Goal: Find specific page/section: Find specific page/section

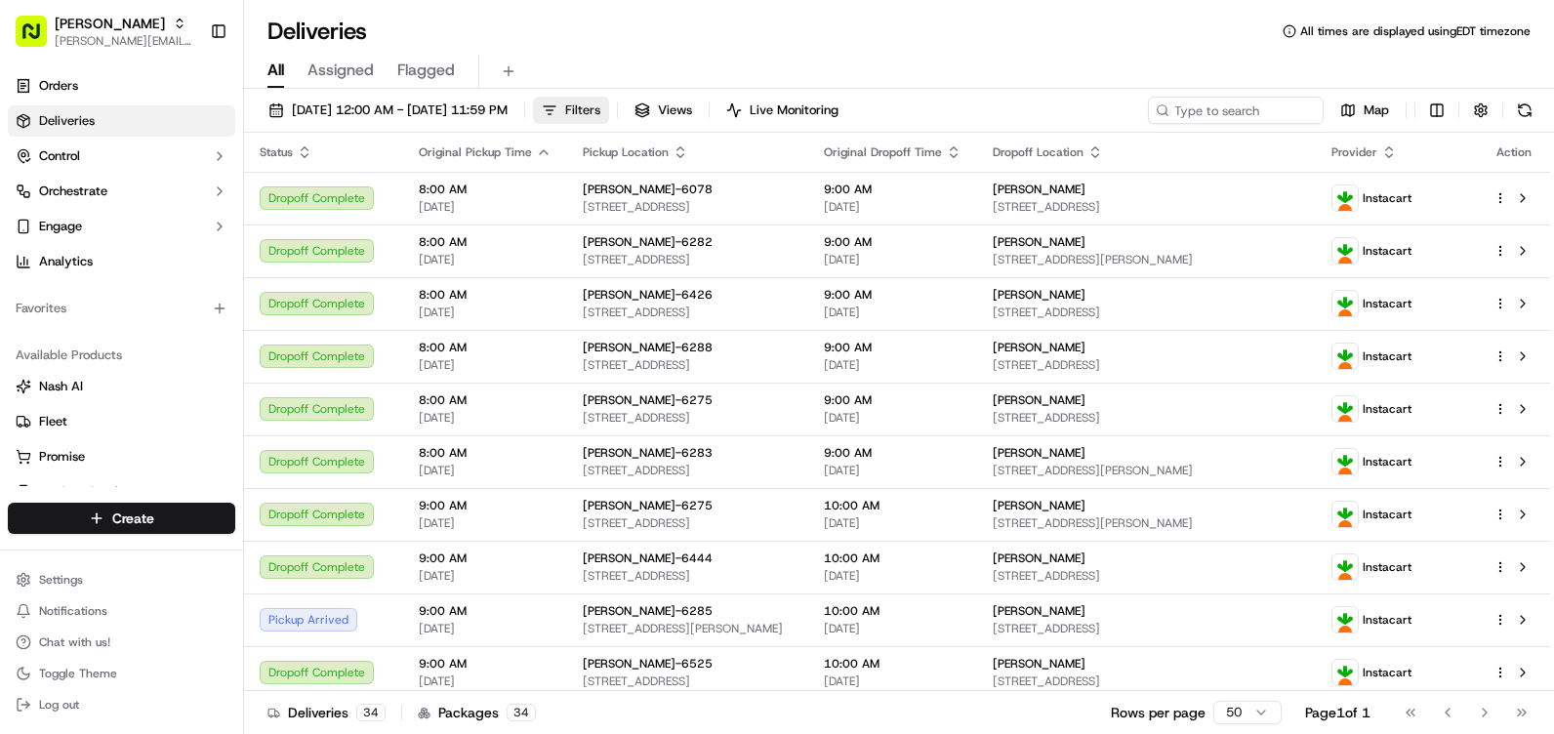
click at [600, 108] on span "Filters" at bounding box center [582, 111] width 35 height 18
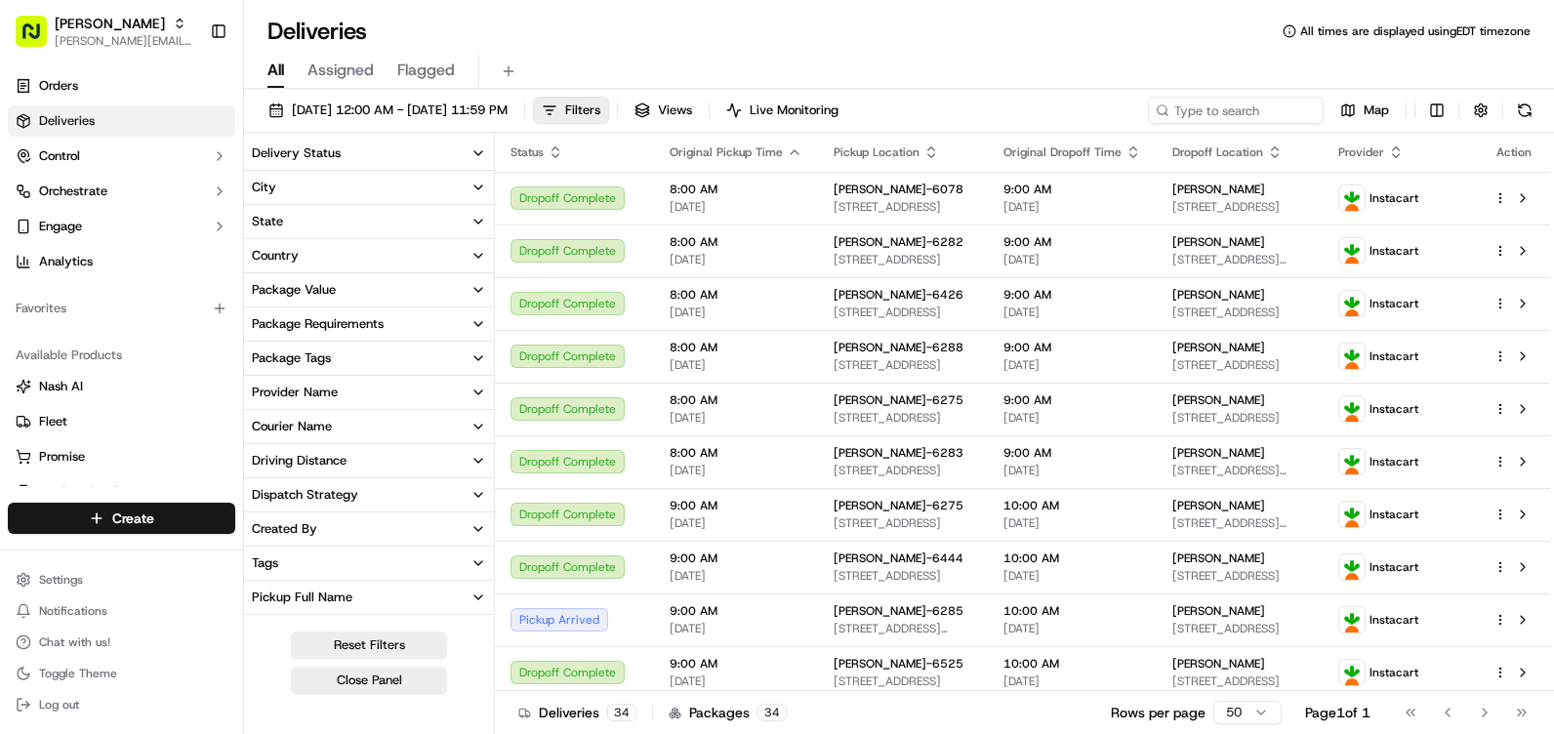
click at [475, 186] on icon "button" at bounding box center [478, 187] width 8 height 4
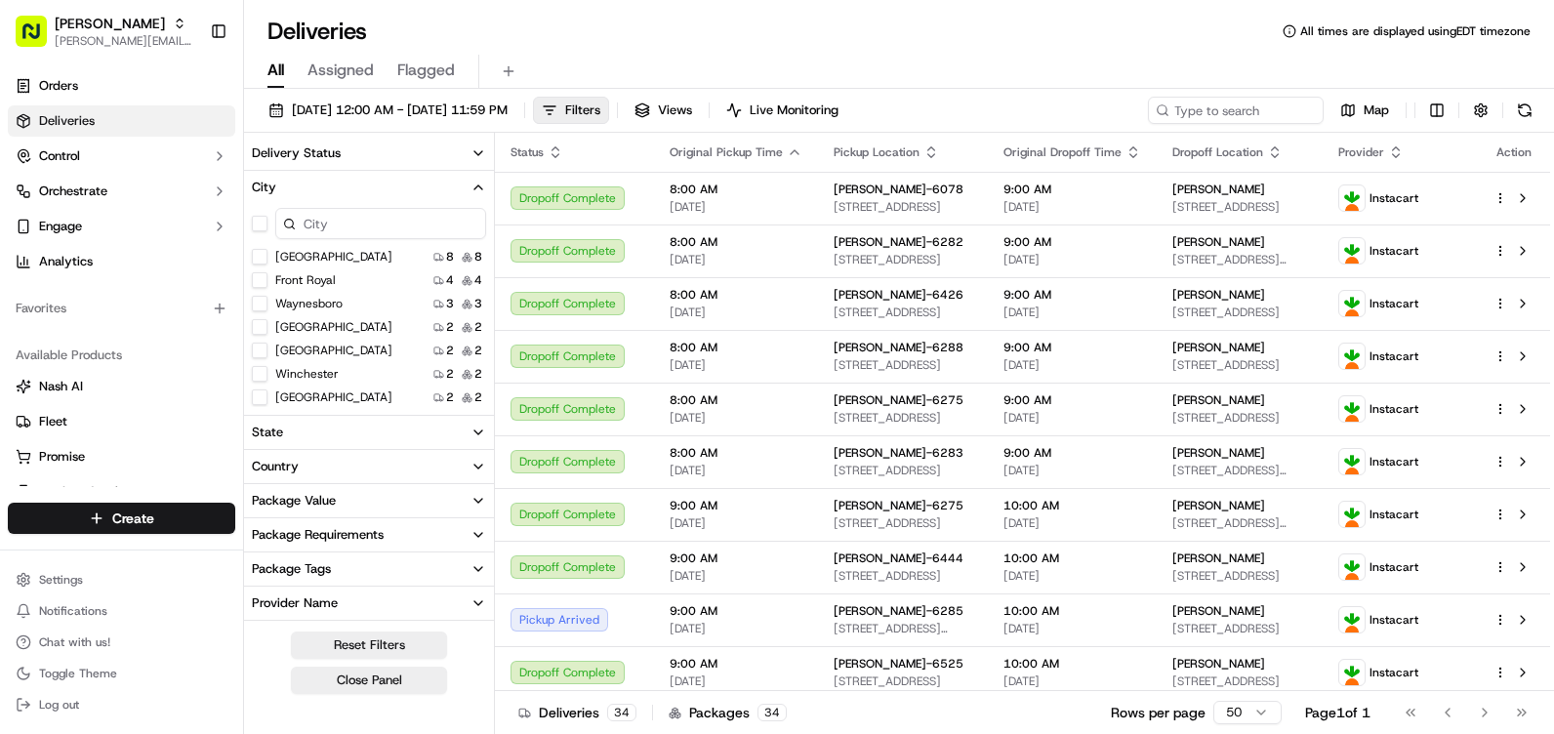
click at [375, 224] on input at bounding box center [380, 223] width 211 height 31
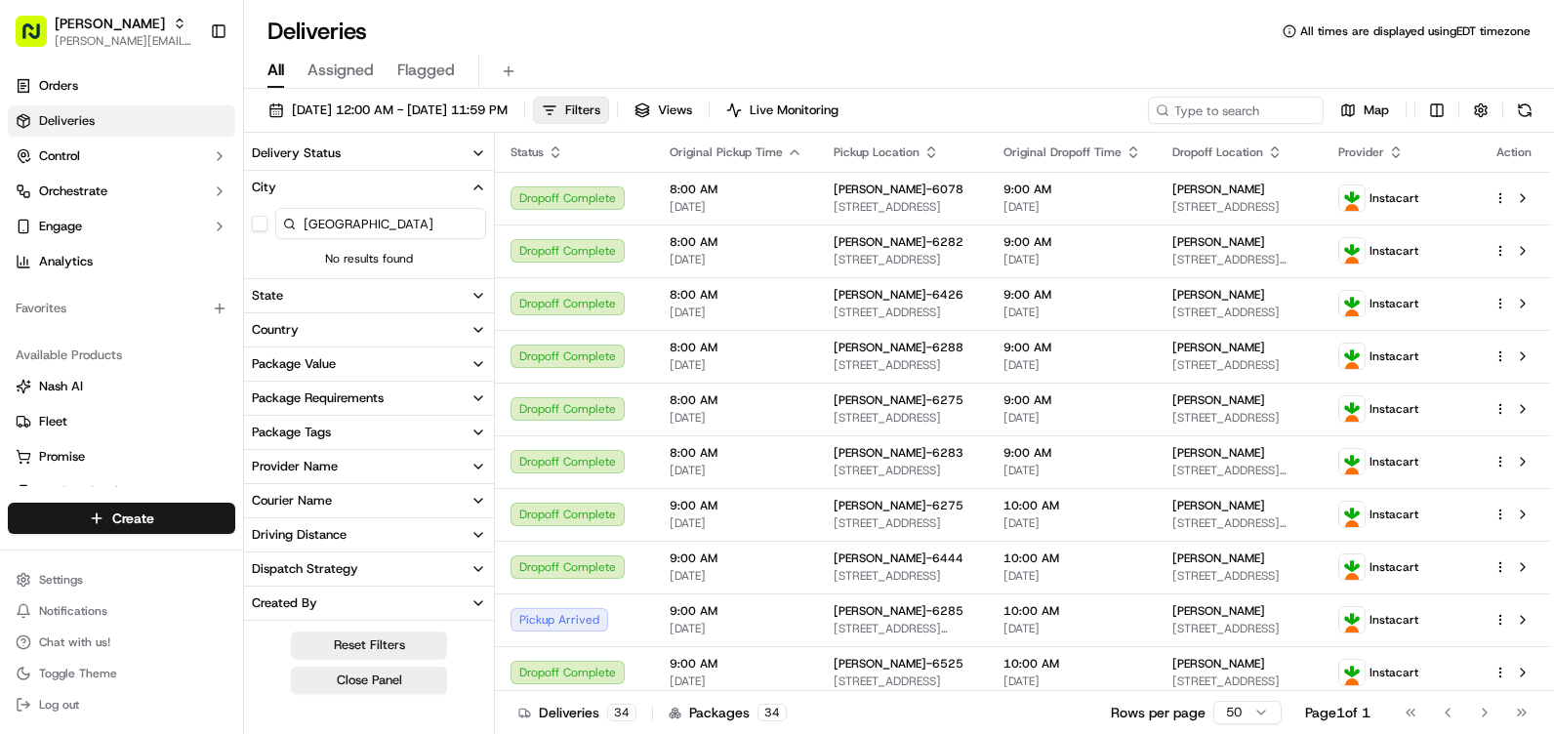
type input "[GEOGRAPHIC_DATA]"
click at [261, 222] on button "button" at bounding box center [260, 224] width 16 height 16
